Goal: Find specific page/section: Find specific page/section

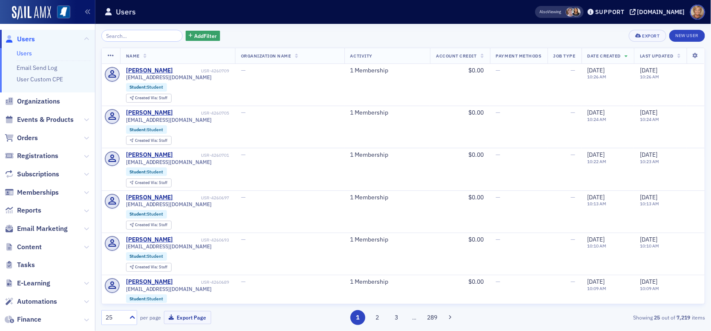
click at [115, 35] on input "search" at bounding box center [141, 36] width 81 height 12
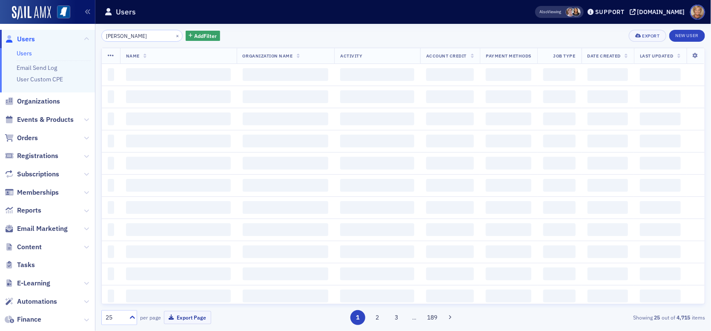
type input "[PERSON_NAME]"
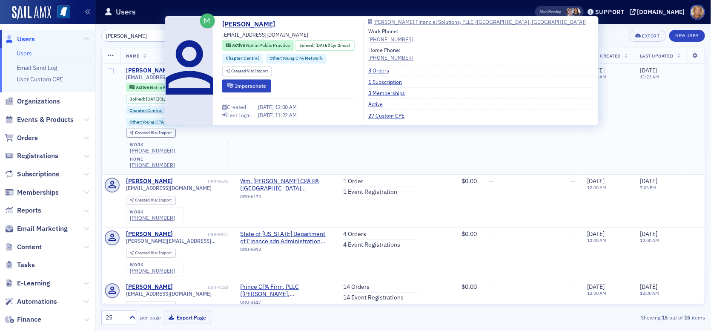
click at [131, 70] on div "[PERSON_NAME]" at bounding box center [149, 71] width 47 height 8
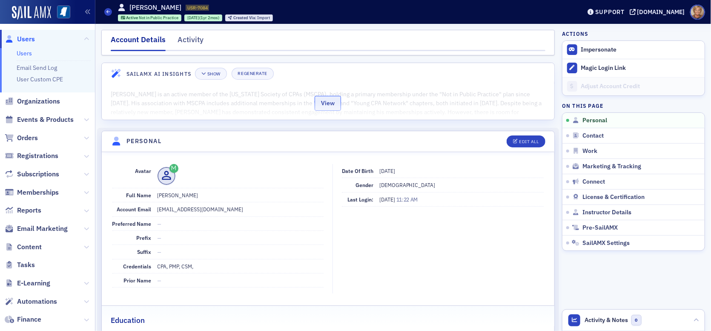
click at [325, 104] on button "View" at bounding box center [328, 103] width 26 height 15
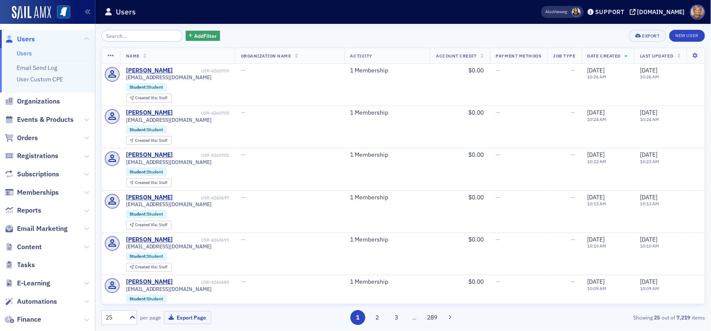
click at [114, 36] on input "search" at bounding box center [141, 36] width 81 height 12
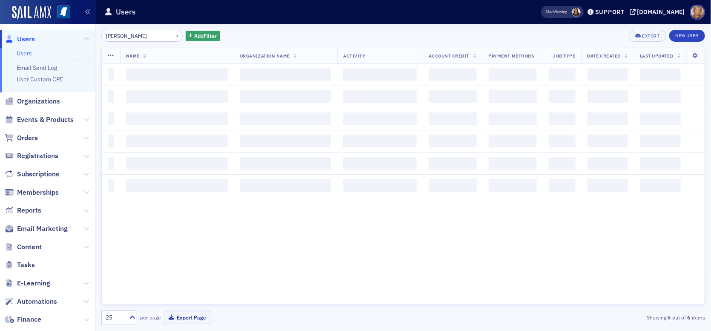
type input "[PERSON_NAME]"
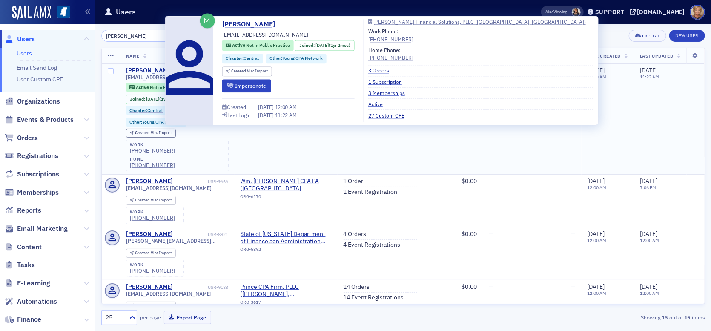
click at [145, 70] on div "[PERSON_NAME]" at bounding box center [149, 71] width 47 height 8
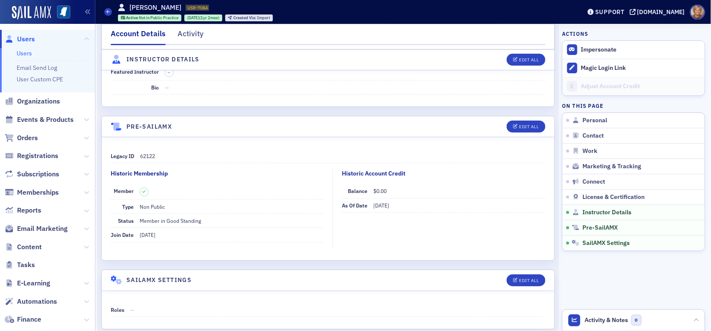
scroll to position [1557, 0]
